Goal: Transaction & Acquisition: Book appointment/travel/reservation

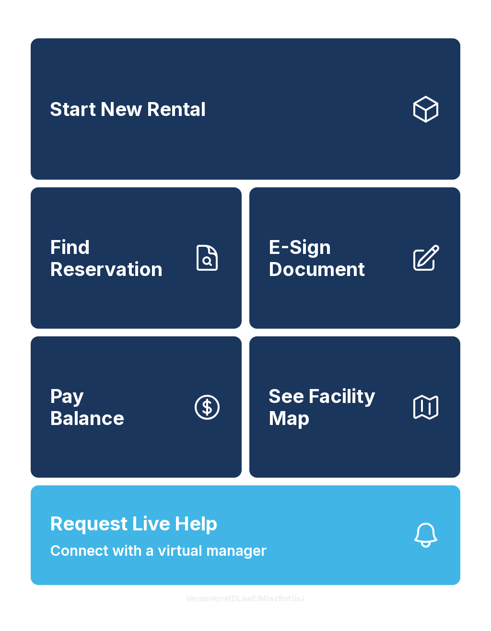
click at [294, 145] on link "Start New Rental" at bounding box center [246, 108] width 430 height 141
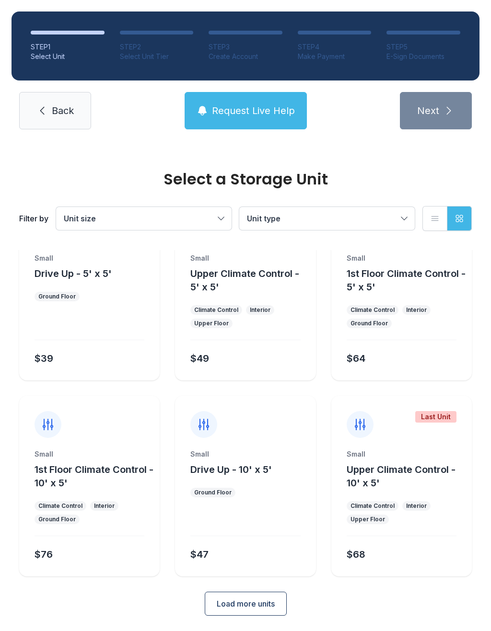
scroll to position [52, 0]
click at [268, 600] on span "Load more units" at bounding box center [246, 605] width 58 height 12
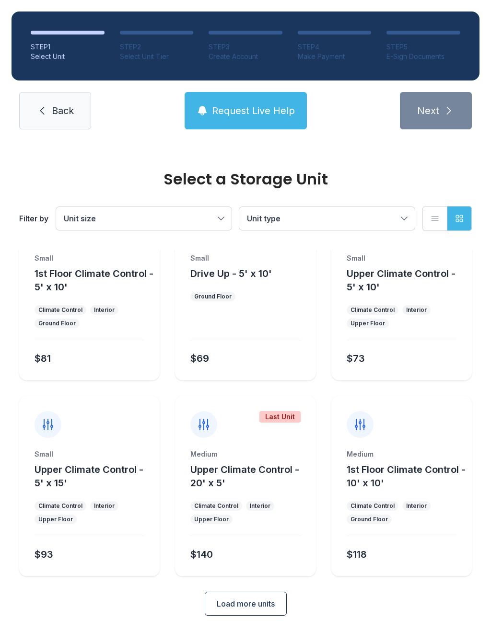
scroll to position [444, 0]
click at [431, 442] on div "Medium 1st Floor Climate Control - 10' x 10' Climate Control Interior Ground Fl…" at bounding box center [401, 486] width 140 height 181
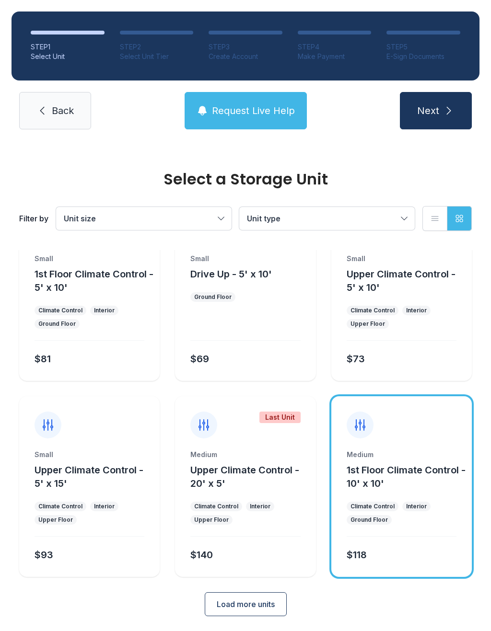
click at [450, 469] on span "1st Floor Climate Control - 10' x 10'" at bounding box center [406, 477] width 119 height 25
click at [425, 443] on div "Medium 1st Floor Climate Control - 10' x 10' Climate Control Interior Ground Fl…" at bounding box center [401, 486] width 140 height 181
click at [413, 526] on div "Medium 1st Floor Climate Control - 10' x 10' Climate Control Interior Ground Fl…" at bounding box center [401, 513] width 140 height 127
click at [406, 572] on div "Medium 1st Floor Climate Control - 10' x 10' Climate Control Interior Ground Fl…" at bounding box center [401, 513] width 140 height 127
click at [376, 448] on div "Medium 1st Floor Climate Control - 10' x 10' Climate Control Interior Ground Fl…" at bounding box center [401, 486] width 140 height 181
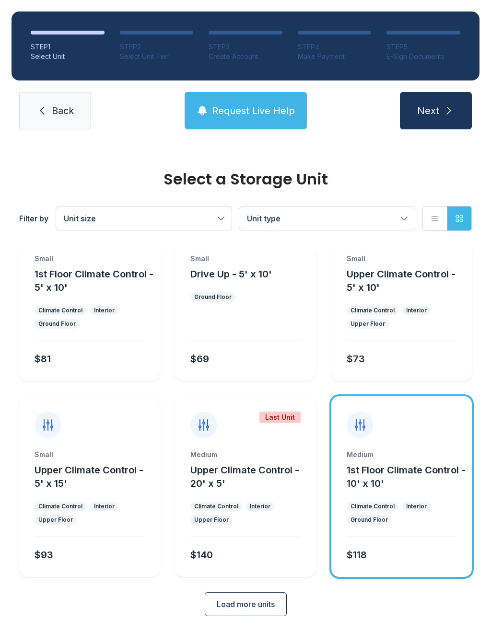
click at [376, 447] on div "Medium 1st Floor Climate Control - 10' x 10' Climate Control Interior Ground Fl…" at bounding box center [401, 486] width 140 height 181
click at [446, 118] on button "Next" at bounding box center [436, 110] width 72 height 37
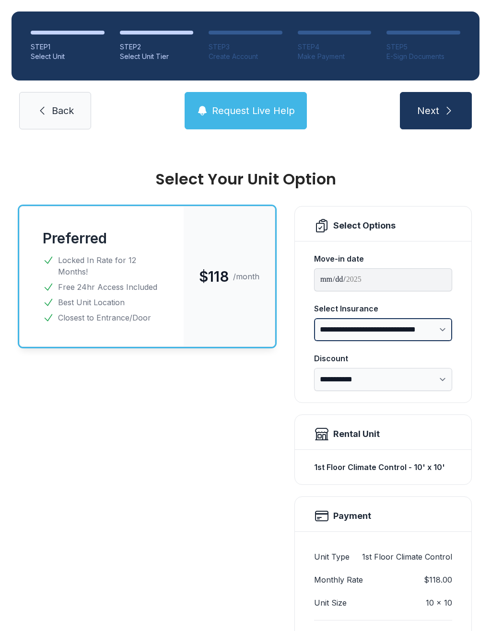
click at [447, 329] on select "**********" at bounding box center [383, 329] width 138 height 23
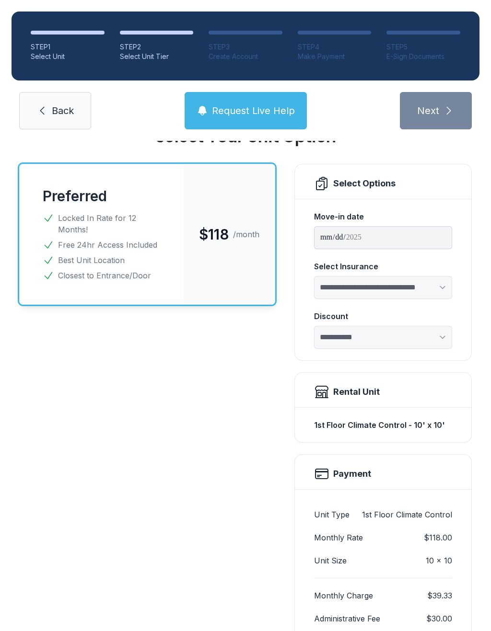
select select "****"
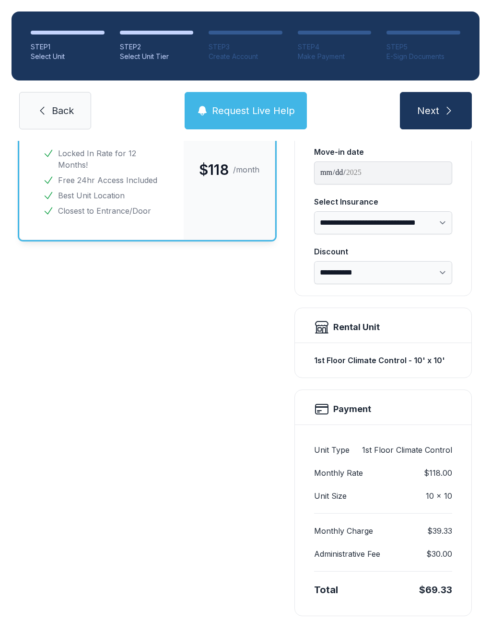
scroll to position [107, 0]
click at [444, 281] on select "**********" at bounding box center [383, 272] width 138 height 23
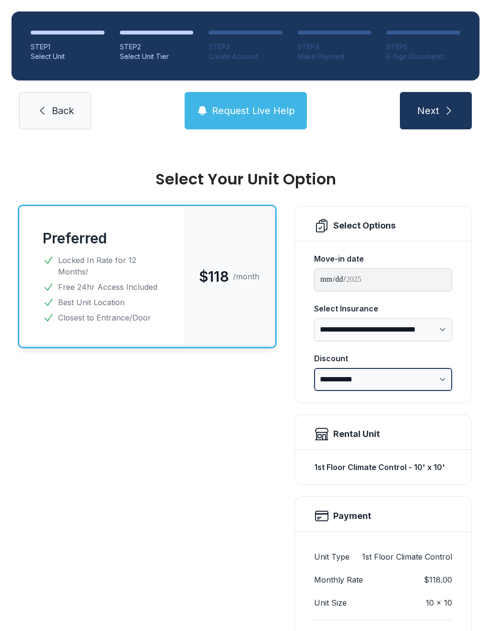
scroll to position [0, 0]
click at [64, 106] on span "Back" at bounding box center [63, 110] width 22 height 13
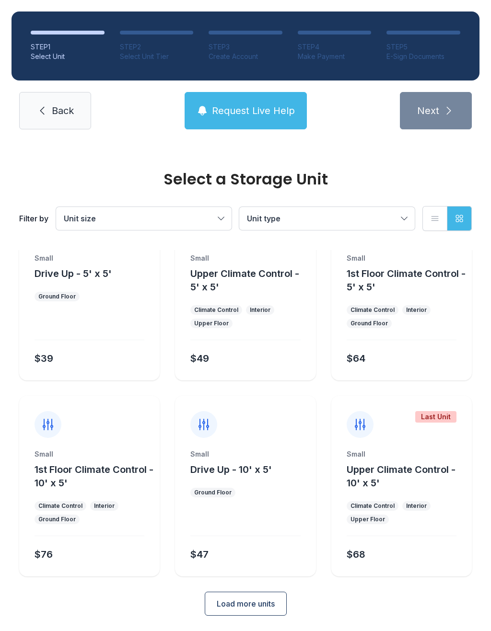
scroll to position [52, 0]
click at [260, 608] on span "Load more units" at bounding box center [246, 605] width 58 height 12
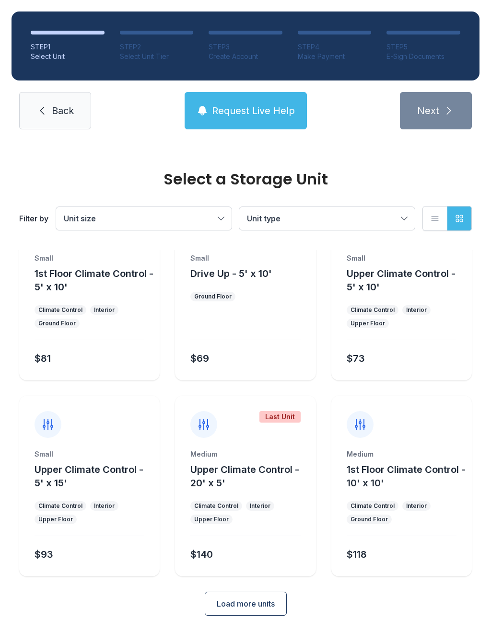
scroll to position [444, 0]
click at [268, 606] on span "Load more units" at bounding box center [246, 605] width 58 height 12
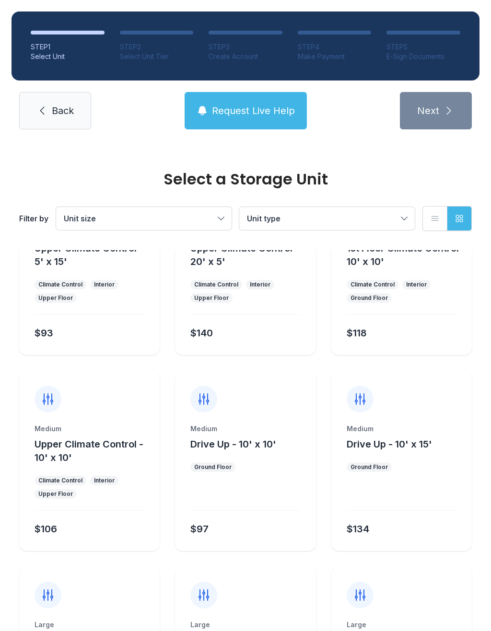
scroll to position [681, 0]
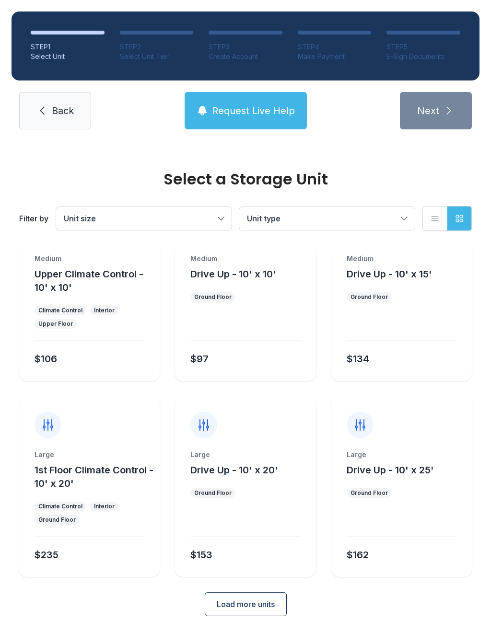
click at [270, 606] on span "Load more units" at bounding box center [246, 605] width 58 height 12
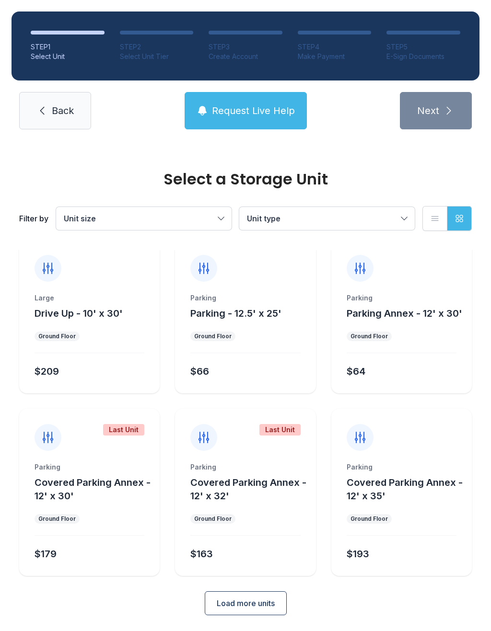
scroll to position [1188, 0]
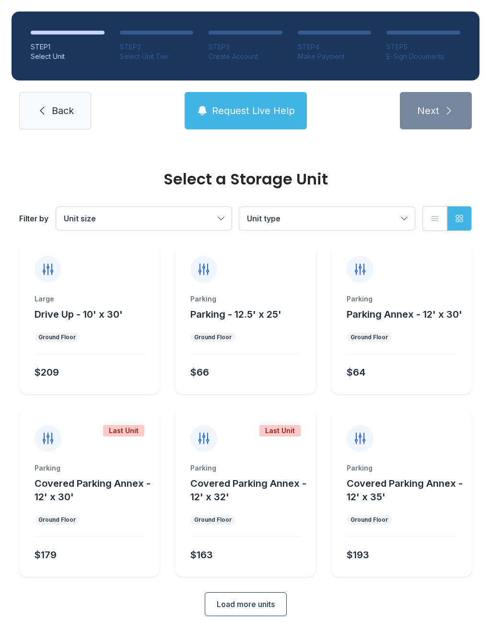
click at [276, 603] on button "Load more units" at bounding box center [246, 605] width 82 height 24
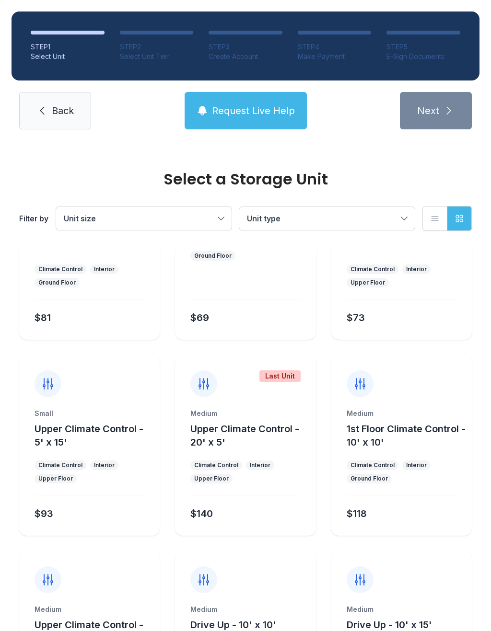
scroll to position [515, 0]
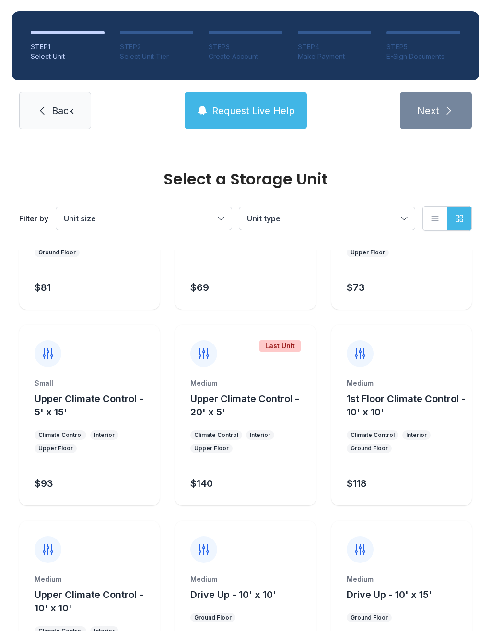
click at [450, 443] on ul "Climate Control Interior Ground Floor" at bounding box center [402, 442] width 110 height 23
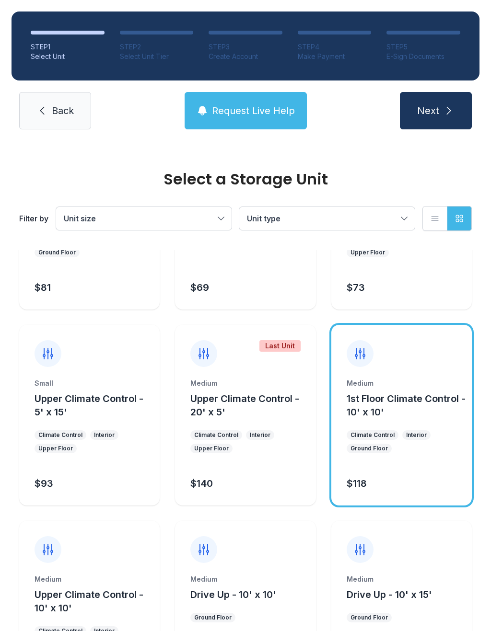
click at [440, 127] on button "Next" at bounding box center [436, 110] width 72 height 37
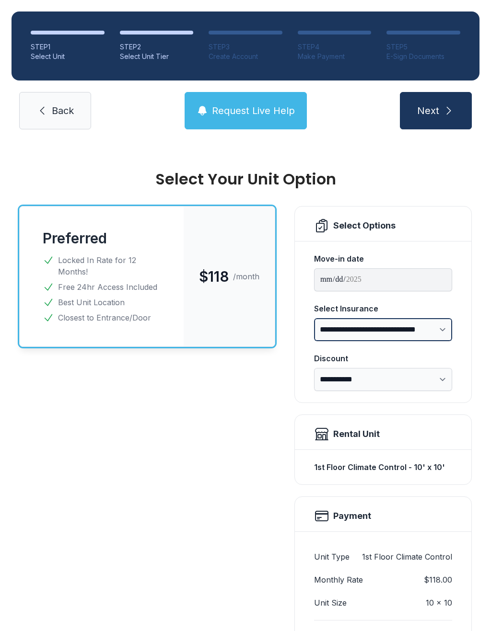
click at [444, 331] on select "**********" at bounding box center [383, 329] width 138 height 23
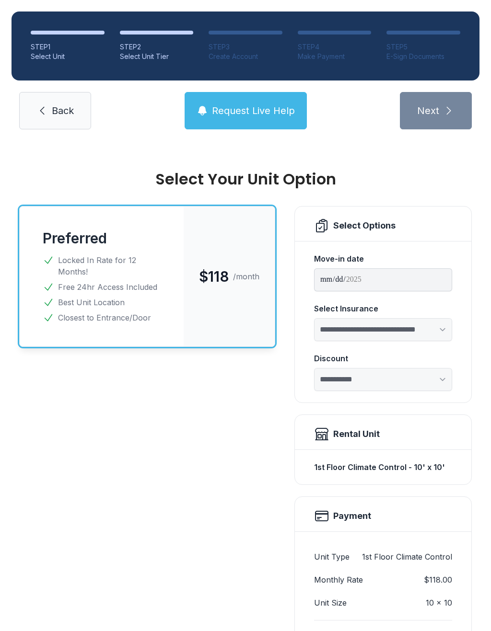
select select "****"
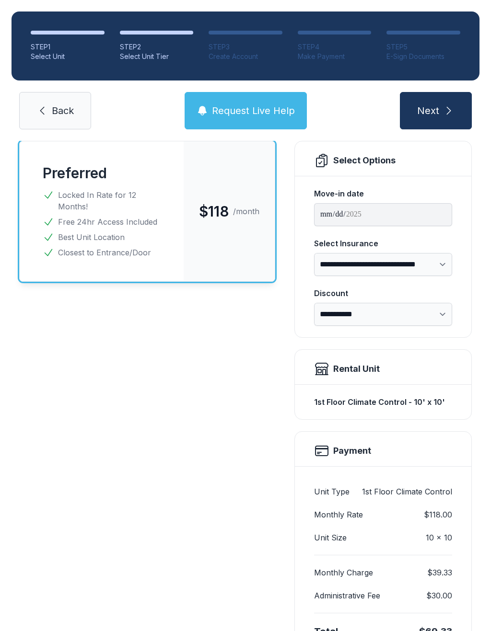
scroll to position [66, 0]
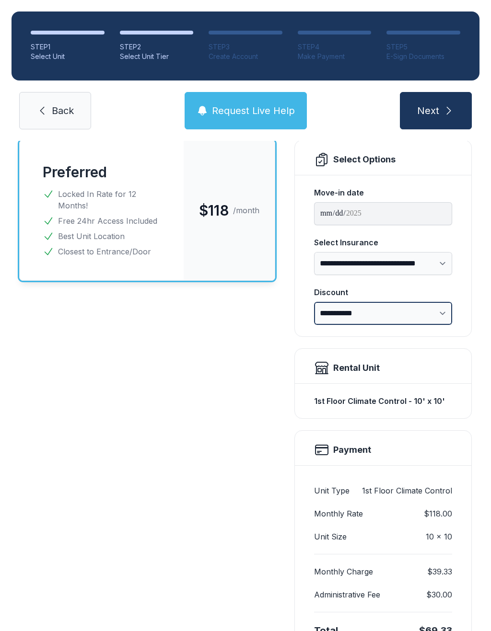
click at [443, 318] on select "**********" at bounding box center [383, 313] width 138 height 23
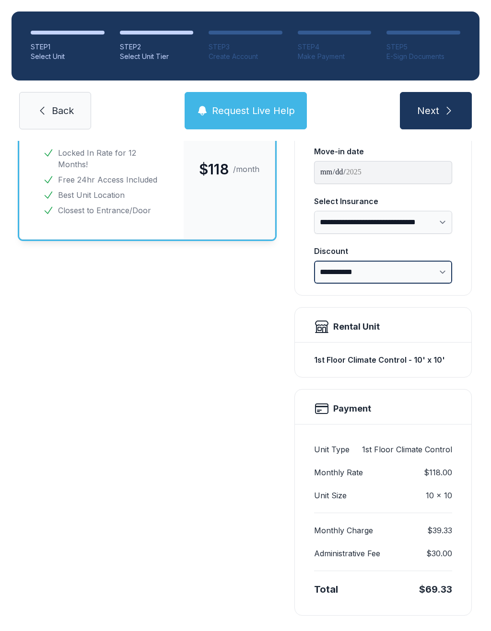
scroll to position [107, 0]
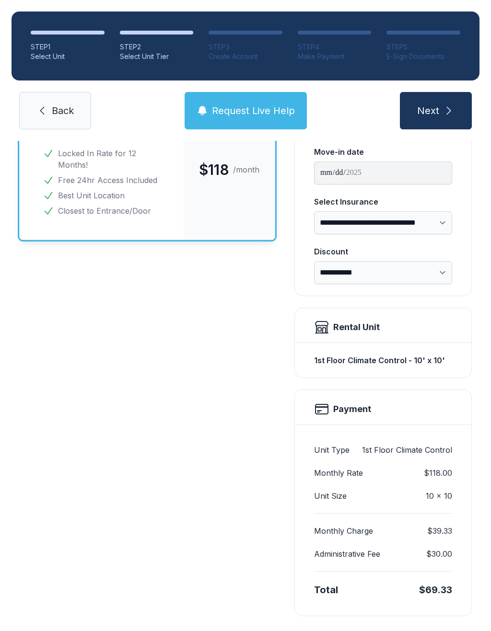
click at [428, 115] on span "Next" at bounding box center [428, 110] width 22 height 13
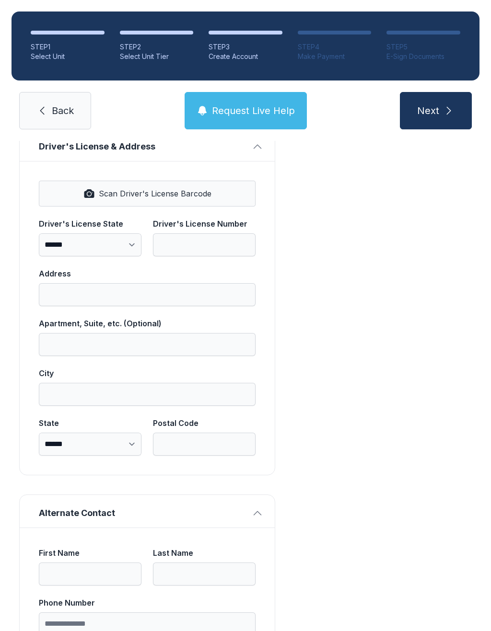
scroll to position [517, 0]
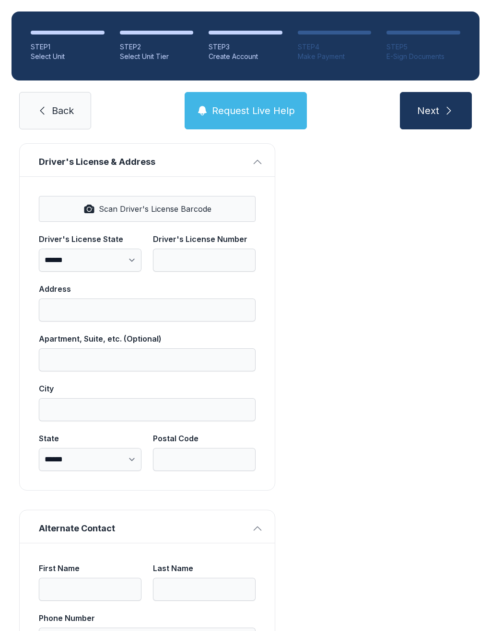
click at [202, 208] on span "Scan Driver's License Barcode" at bounding box center [155, 209] width 113 height 12
click at [62, 112] on span "Back" at bounding box center [63, 110] width 22 height 13
select select "****"
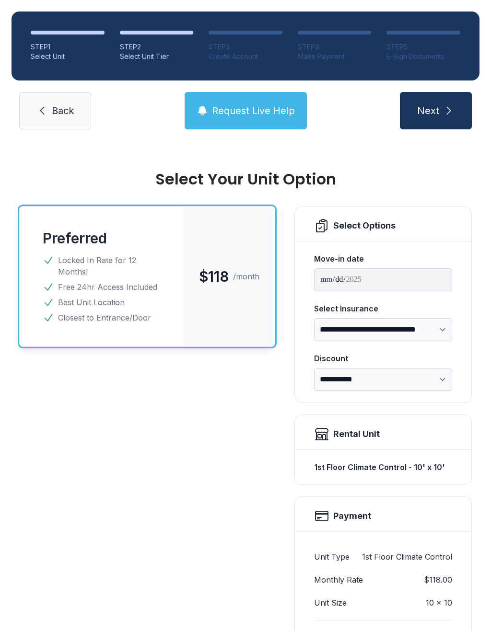
click at [77, 114] on link "Back" at bounding box center [55, 110] width 72 height 37
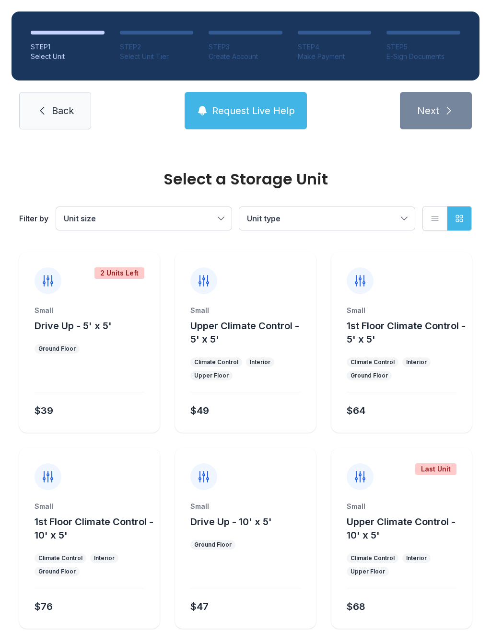
click at [70, 120] on link "Back" at bounding box center [55, 110] width 72 height 37
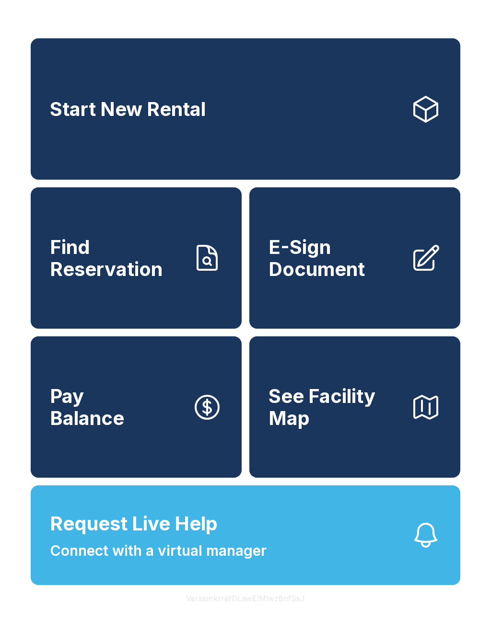
click at [423, 274] on icon at bounding box center [425, 258] width 31 height 31
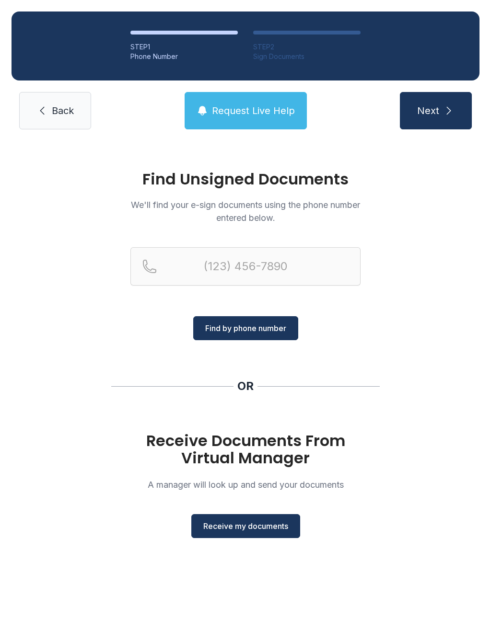
click at [280, 527] on span "Receive my documents" at bounding box center [245, 527] width 85 height 12
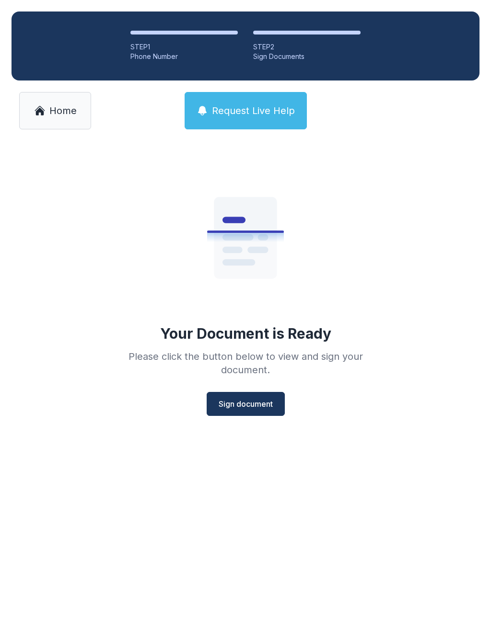
click at [261, 407] on span "Sign document" at bounding box center [246, 404] width 54 height 12
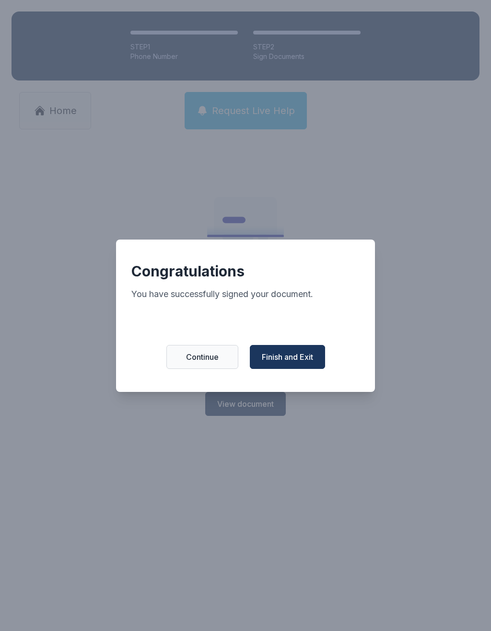
click at [307, 361] on span "Finish and Exit" at bounding box center [287, 357] width 51 height 12
